Goal: Communication & Community: Answer question/provide support

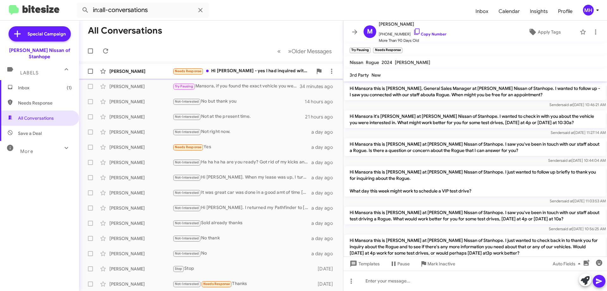
click at [240, 69] on div "Needs Response Hi [PERSON_NAME] - yes I had inquired with [PERSON_NAME] about g…" at bounding box center [243, 70] width 140 height 7
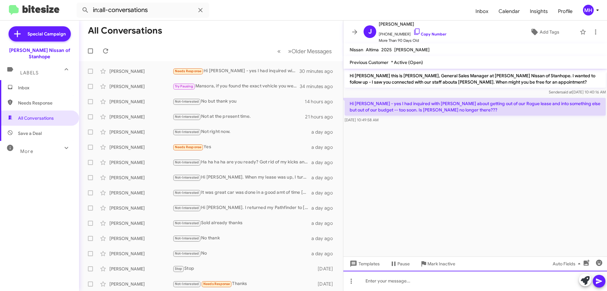
click at [378, 280] on div at bounding box center [475, 280] width 264 height 20
click at [476, 282] on div "[PERSON_NAME] is still here. We'd definitely like to help you." at bounding box center [475, 280] width 264 height 20
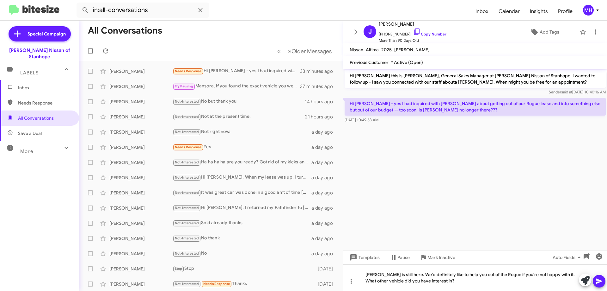
click at [600, 282] on icon at bounding box center [599, 280] width 6 height 5
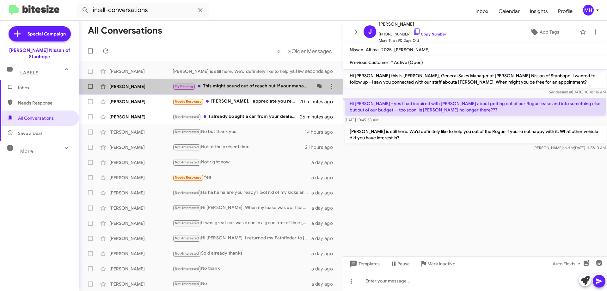
click at [228, 84] on div "Try Pausing This might sound out of reach but if your management has any car th…" at bounding box center [243, 86] width 140 height 7
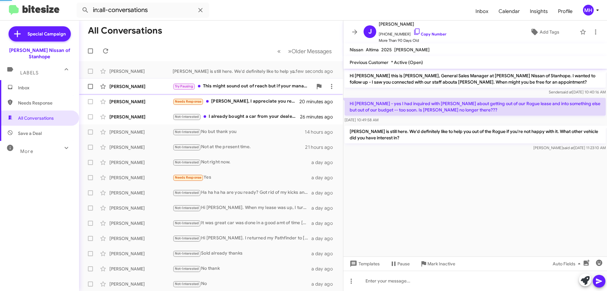
scroll to position [191, 0]
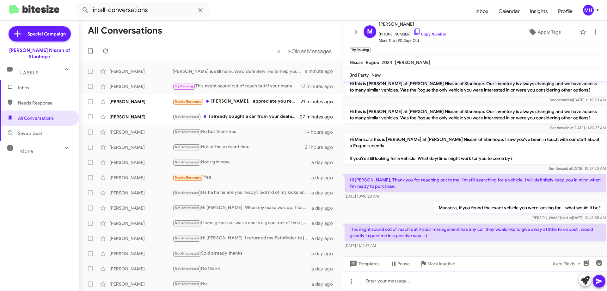
click at [364, 279] on div at bounding box center [475, 280] width 264 height 20
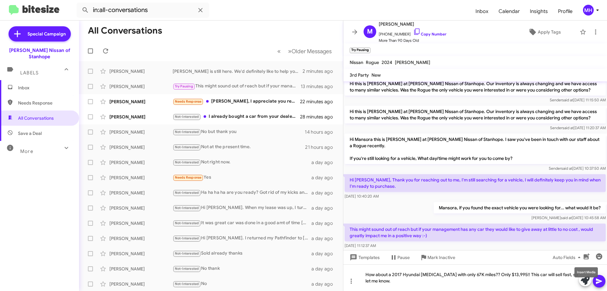
click at [599, 281] on mat-tooltip-component "Insert Media" at bounding box center [586, 272] width 32 height 19
click at [600, 281] on icon at bounding box center [600, 281] width 8 height 8
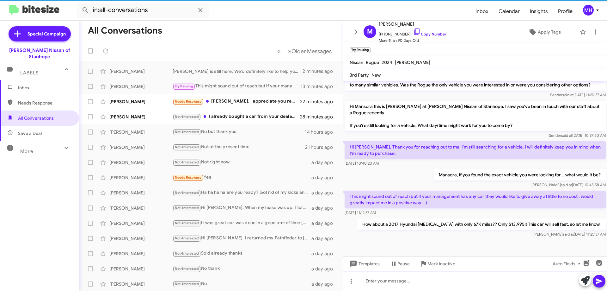
scroll to position [226, 0]
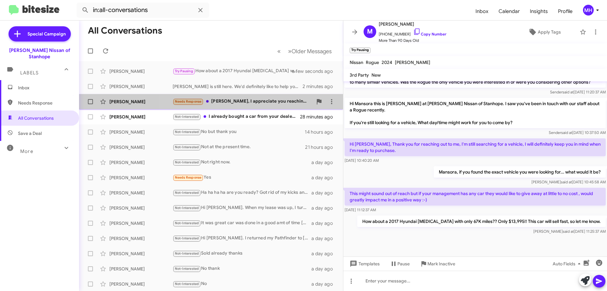
click at [254, 100] on div "Needs Response [PERSON_NAME], I appreciate you reaching out but I didn't ask ab…" at bounding box center [243, 101] width 140 height 7
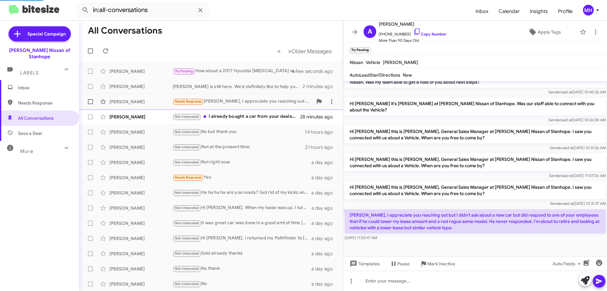
scroll to position [121, 0]
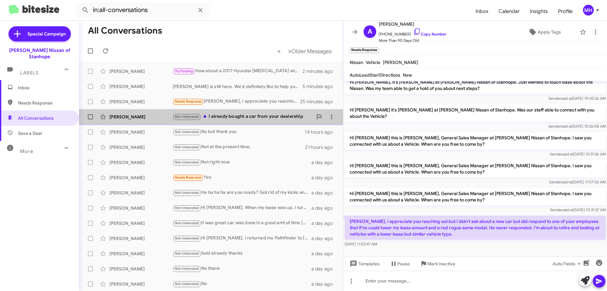
click at [236, 115] on div "Not-Interested I already bought a car from your dealership" at bounding box center [243, 116] width 140 height 7
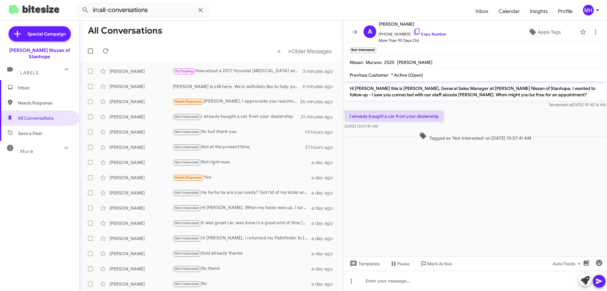
click at [42, 80] on span "Inbox" at bounding box center [39, 87] width 79 height 15
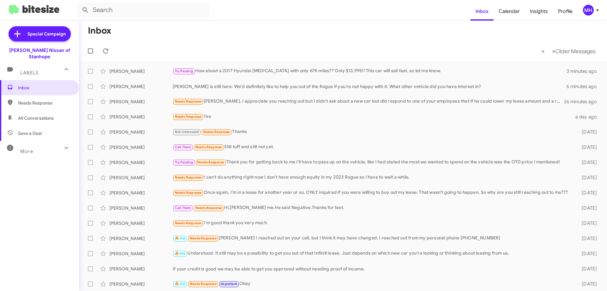
click at [38, 115] on span "All Conversations" at bounding box center [36, 118] width 36 height 6
type input "in:all-conversations"
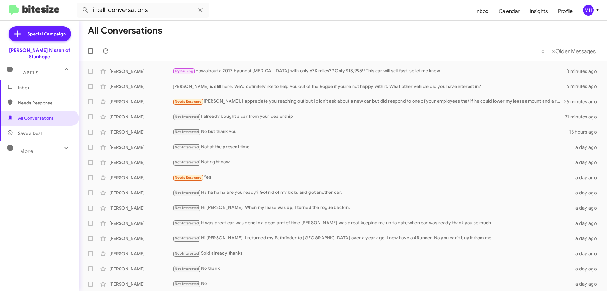
click at [45, 84] on span "Inbox" at bounding box center [45, 87] width 54 height 6
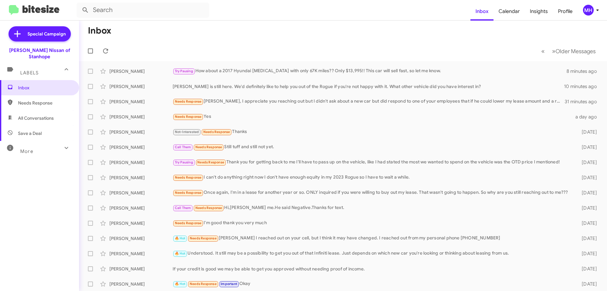
click at [38, 115] on span "All Conversations" at bounding box center [36, 118] width 36 height 6
type input "in:all-conversations"
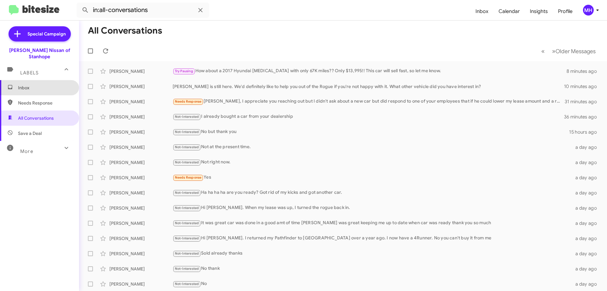
click at [43, 84] on span "Inbox" at bounding box center [45, 87] width 54 height 6
